Goal: Check status

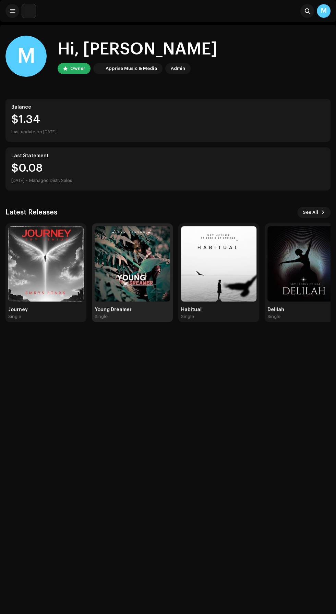
click at [131, 283] on img at bounding box center [132, 263] width 75 height 75
click at [49, 280] on img at bounding box center [45, 263] width 75 height 75
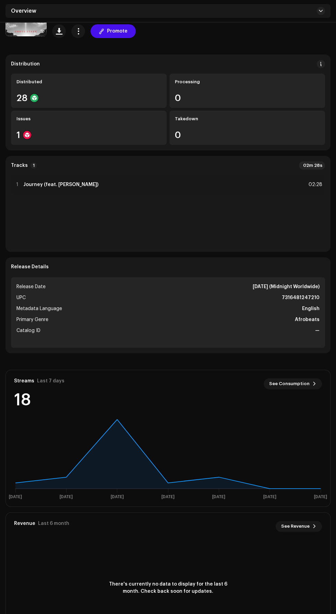
scroll to position [64, 0]
click at [285, 383] on span "See Consumption" at bounding box center [289, 384] width 40 height 14
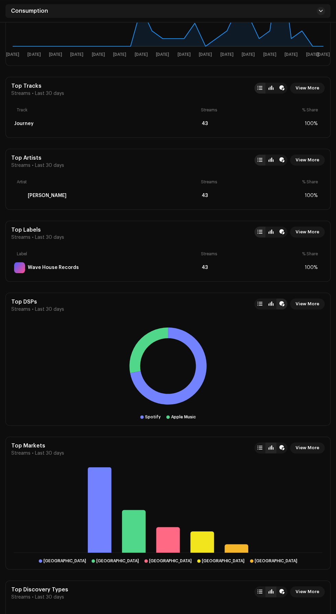
scroll to position [252, 0]
click at [183, 415] on div "Apple Music" at bounding box center [183, 416] width 25 height 5
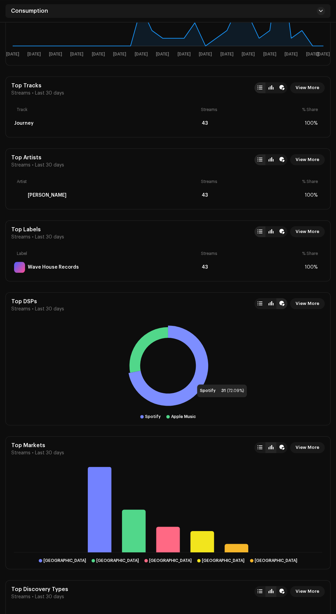
click at [190, 376] on rect at bounding box center [167, 366] width 313 height 86
click at [205, 358] on icon at bounding box center [168, 365] width 80 height 80
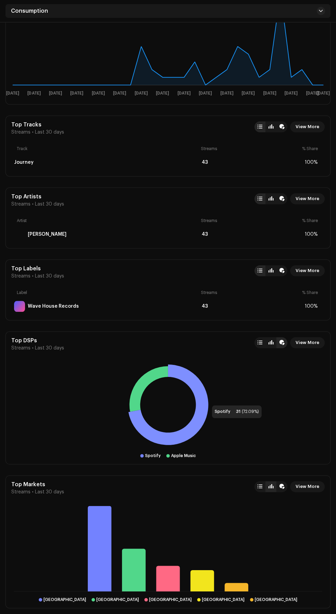
scroll to position [208, 0]
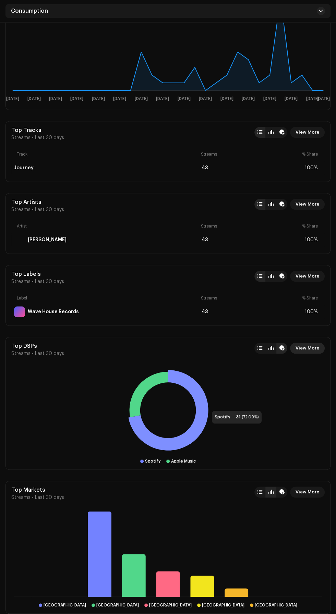
click at [310, 345] on span "View More" at bounding box center [307, 348] width 24 height 14
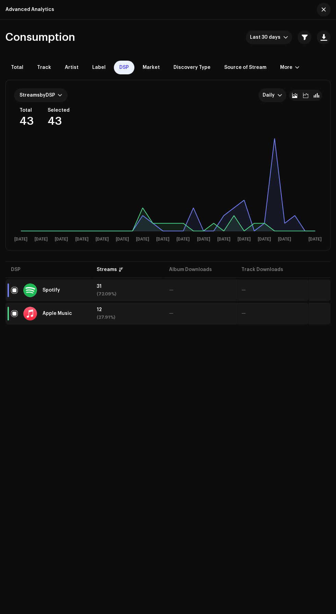
click at [268, 259] on div "Streams by DSP Daily Total 43 Selected 43 [DATE] Sep [DATE] Sep [DATE] Sep [DAT…" at bounding box center [167, 167] width 325 height 186
click at [265, 262] on table "DSP Streams Album Downloads Track Downloads Spotify 31 (72.09%) — — Apple Music…" at bounding box center [167, 293] width 325 height 66
click at [190, 281] on td "—" at bounding box center [199, 290] width 72 height 22
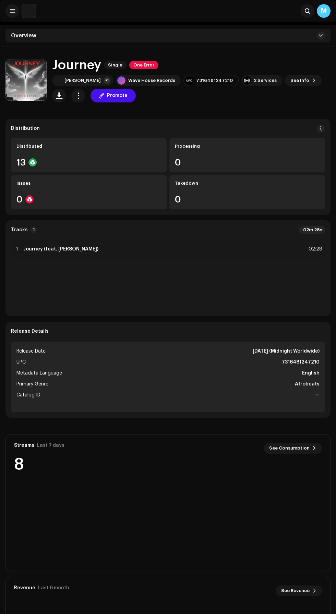
scroll to position [64, 0]
